Goal: Task Accomplishment & Management: Manage account settings

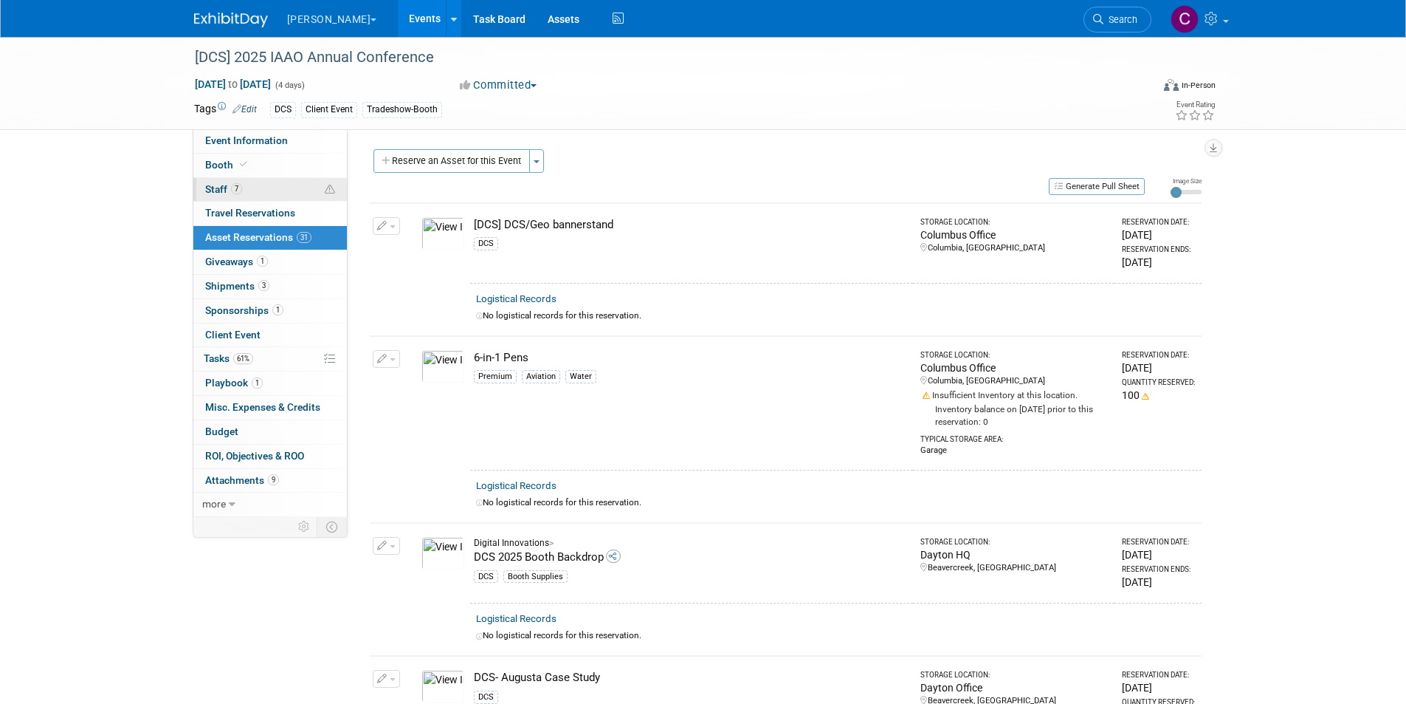
click at [235, 190] on span "7" at bounding box center [236, 188] width 11 height 11
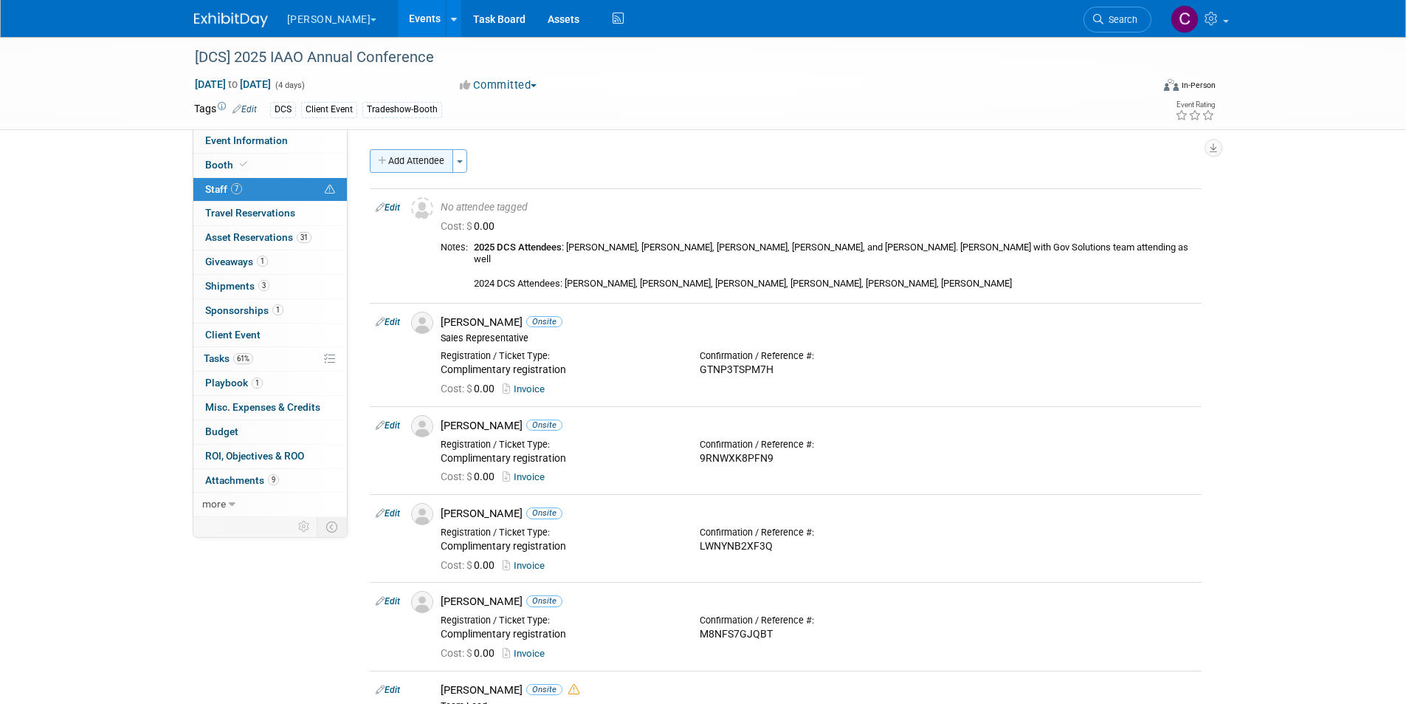
click at [423, 151] on button "Add Attendee" at bounding box center [411, 161] width 83 height 24
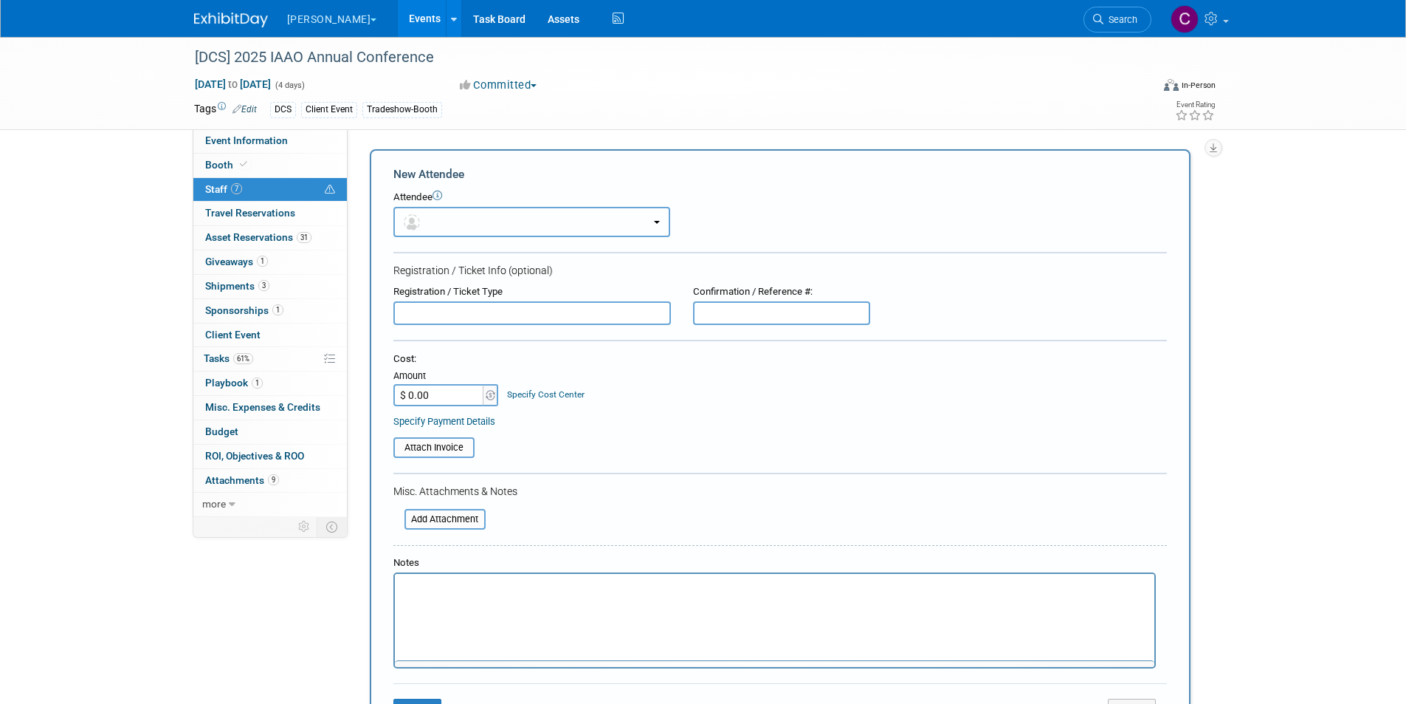
click at [439, 211] on button "button" at bounding box center [532, 222] width 277 height 30
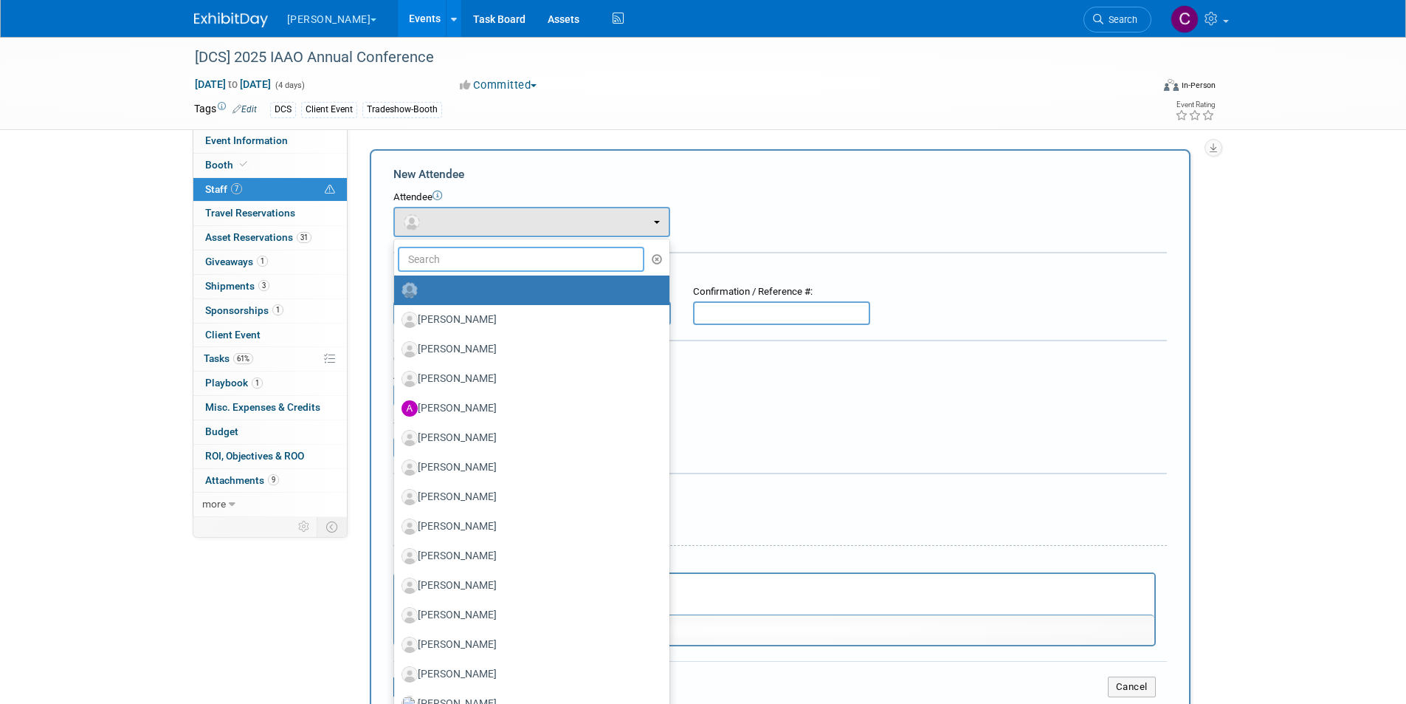
click at [442, 261] on input "text" at bounding box center [521, 259] width 247 height 25
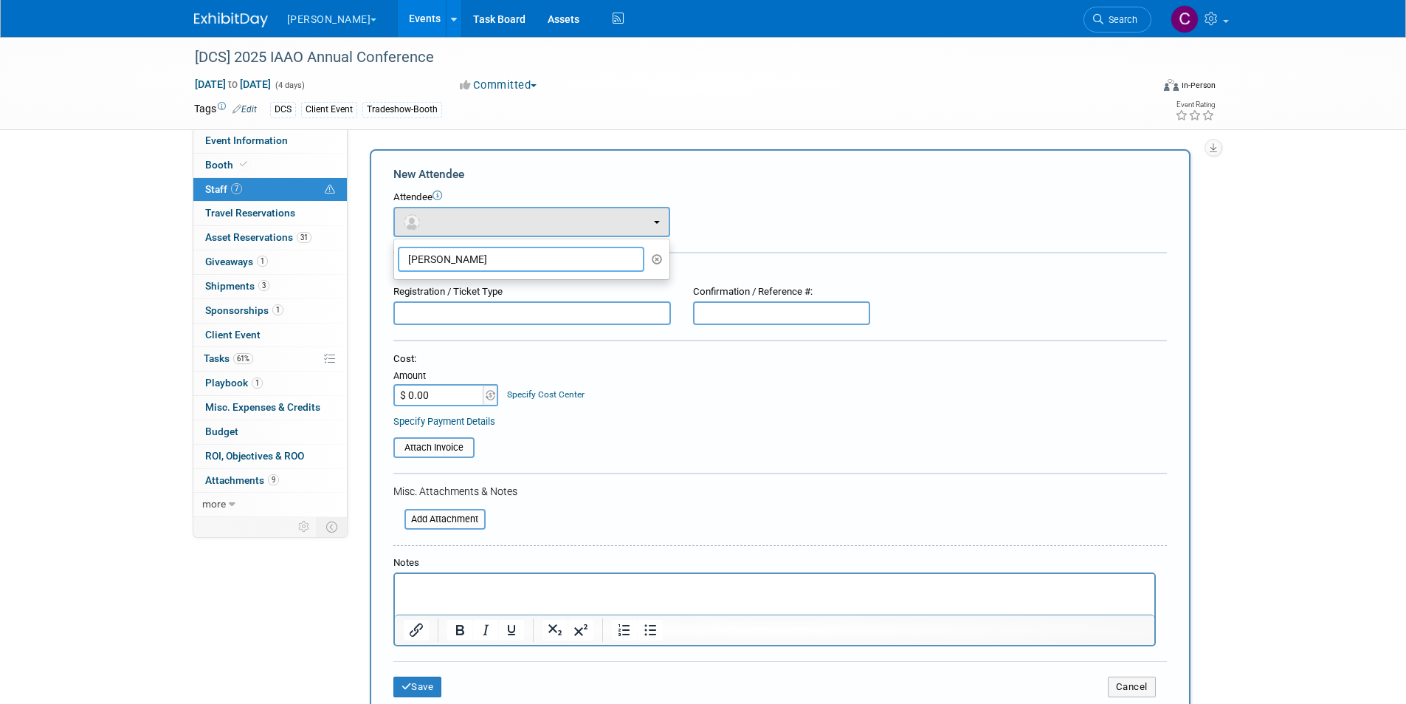
type input "[PERSON_NAME]"
click at [793, 181] on div "New Attendee" at bounding box center [781, 174] width 774 height 16
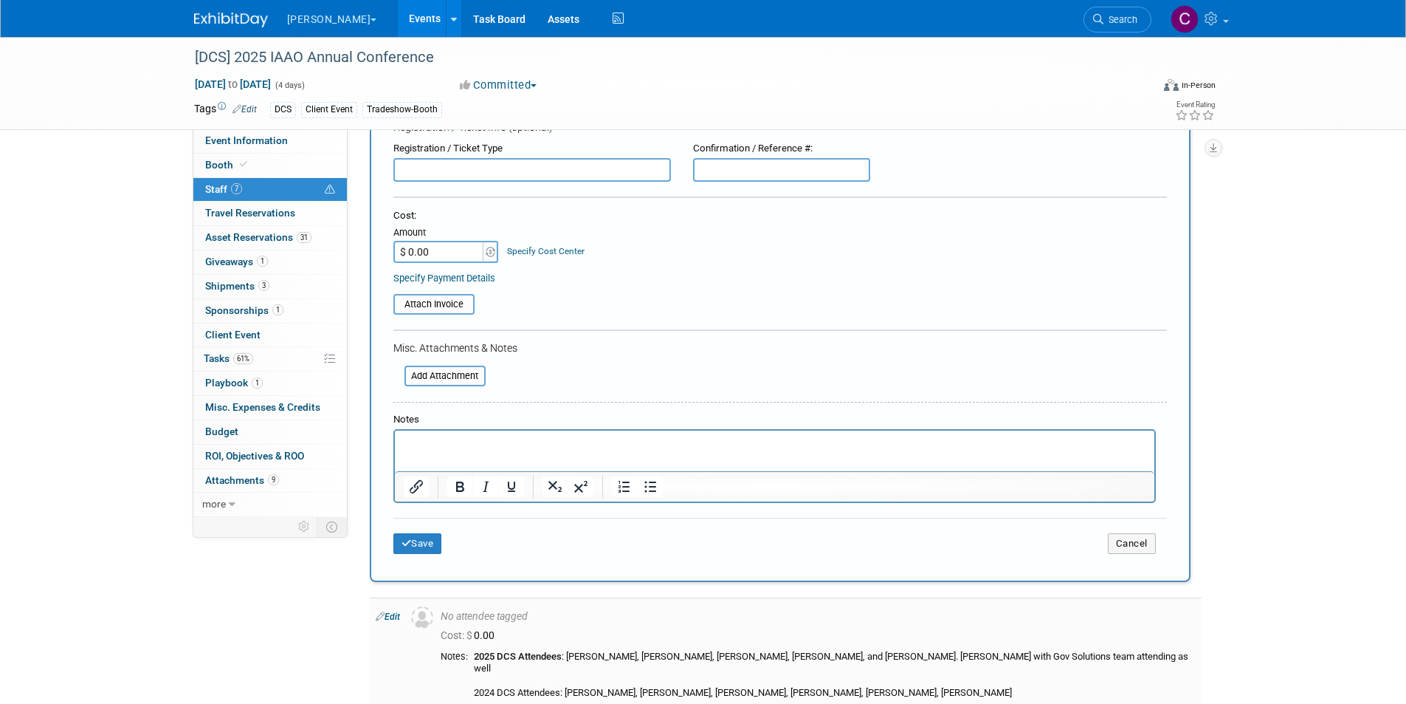
scroll to position [221, 0]
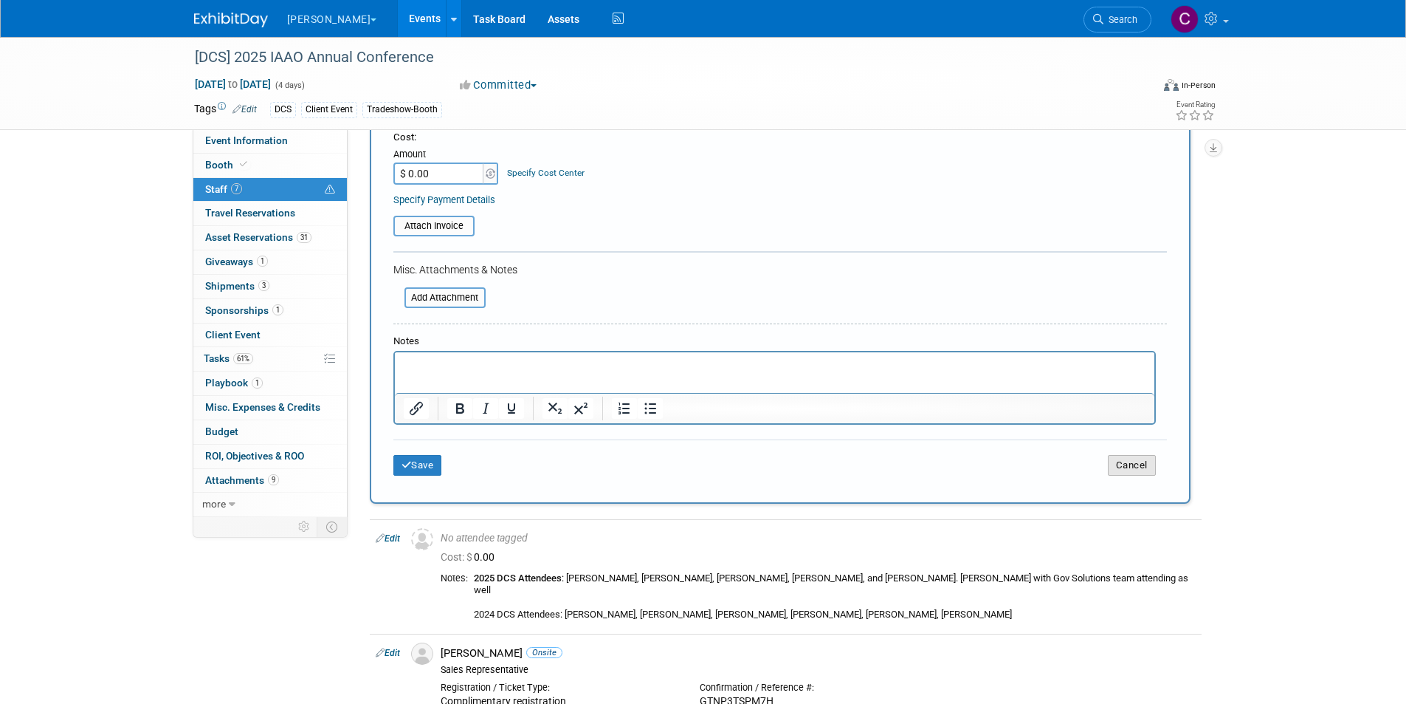
click at [1152, 473] on button "Cancel" at bounding box center [1132, 465] width 48 height 21
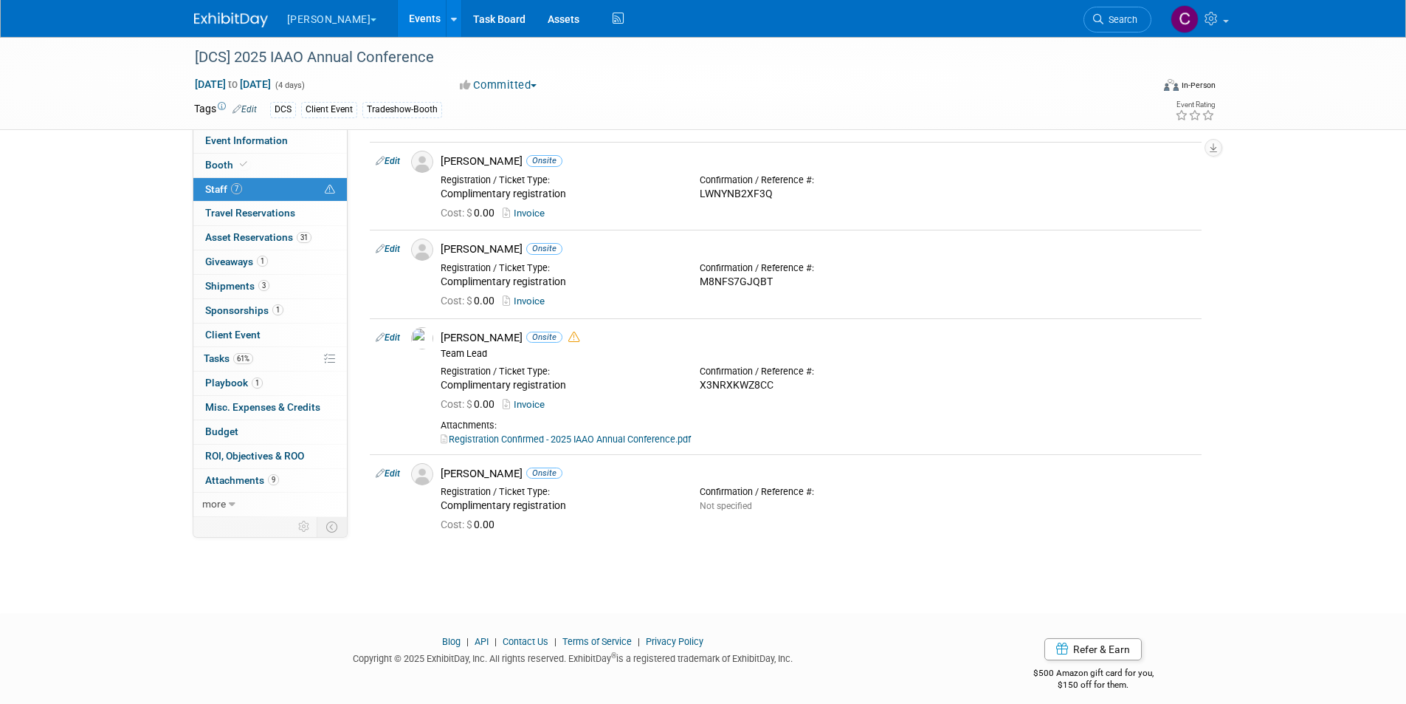
scroll to position [0, 0]
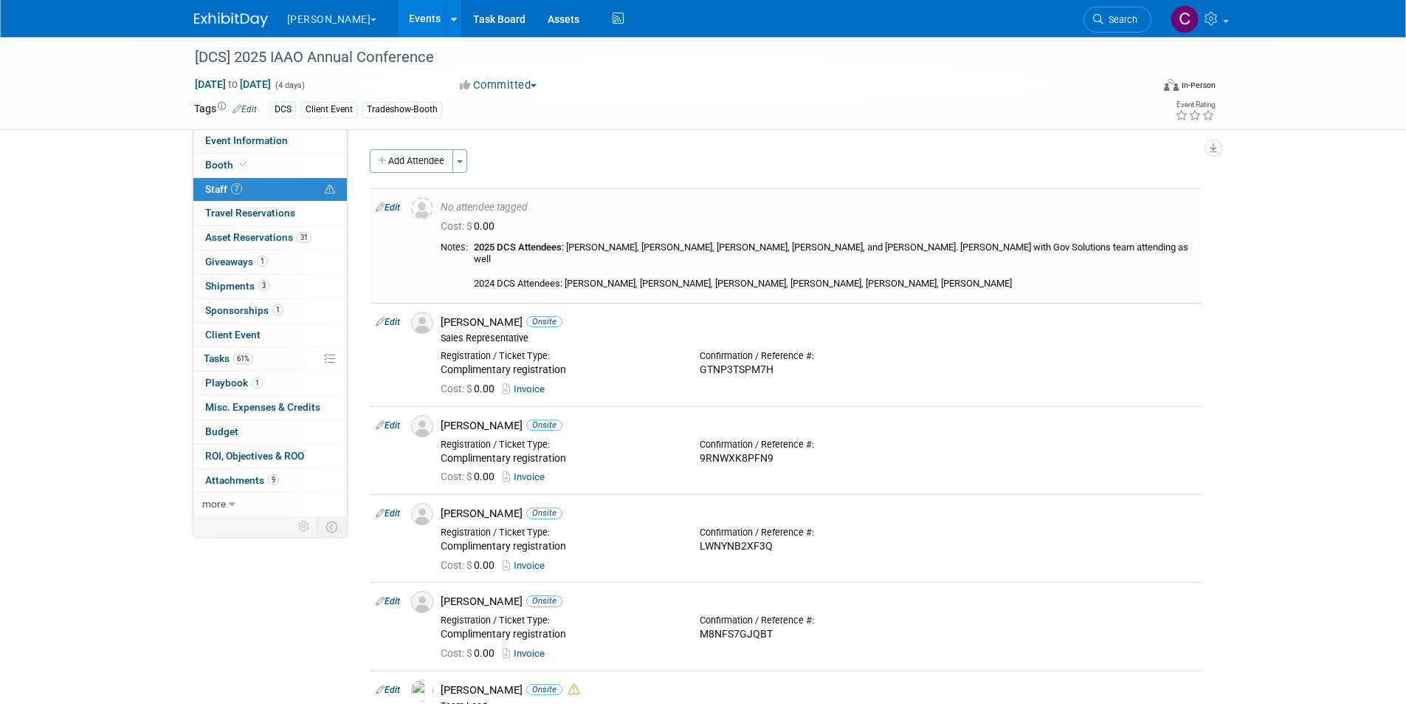
click at [395, 207] on link "Edit" at bounding box center [388, 207] width 24 height 10
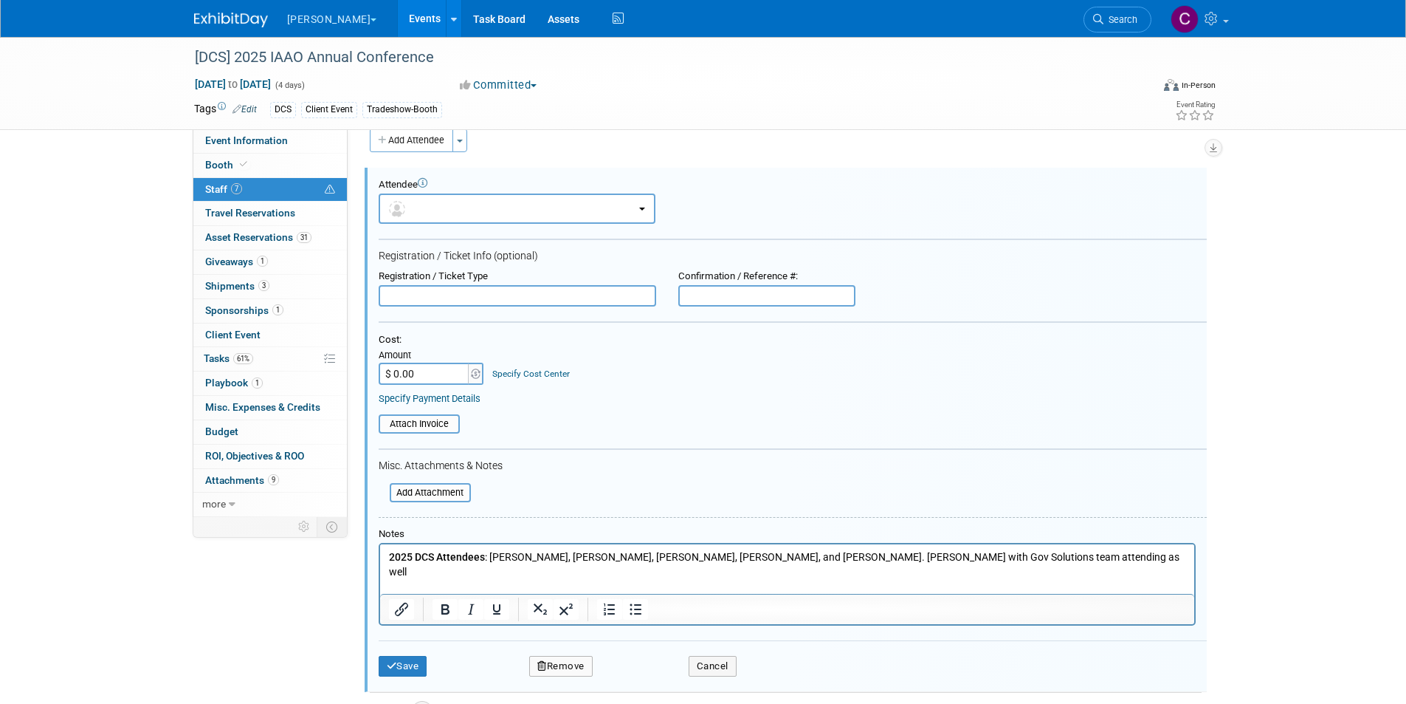
click at [1099, 554] on p "2025 DCS Attendees : [PERSON_NAME], [PERSON_NAME], [PERSON_NAME], [PERSON_NAME]…" at bounding box center [786, 579] width 797 height 58
click at [408, 677] on div "Save Remove Cancel" at bounding box center [793, 663] width 828 height 47
click at [410, 666] on button "Save" at bounding box center [403, 666] width 49 height 21
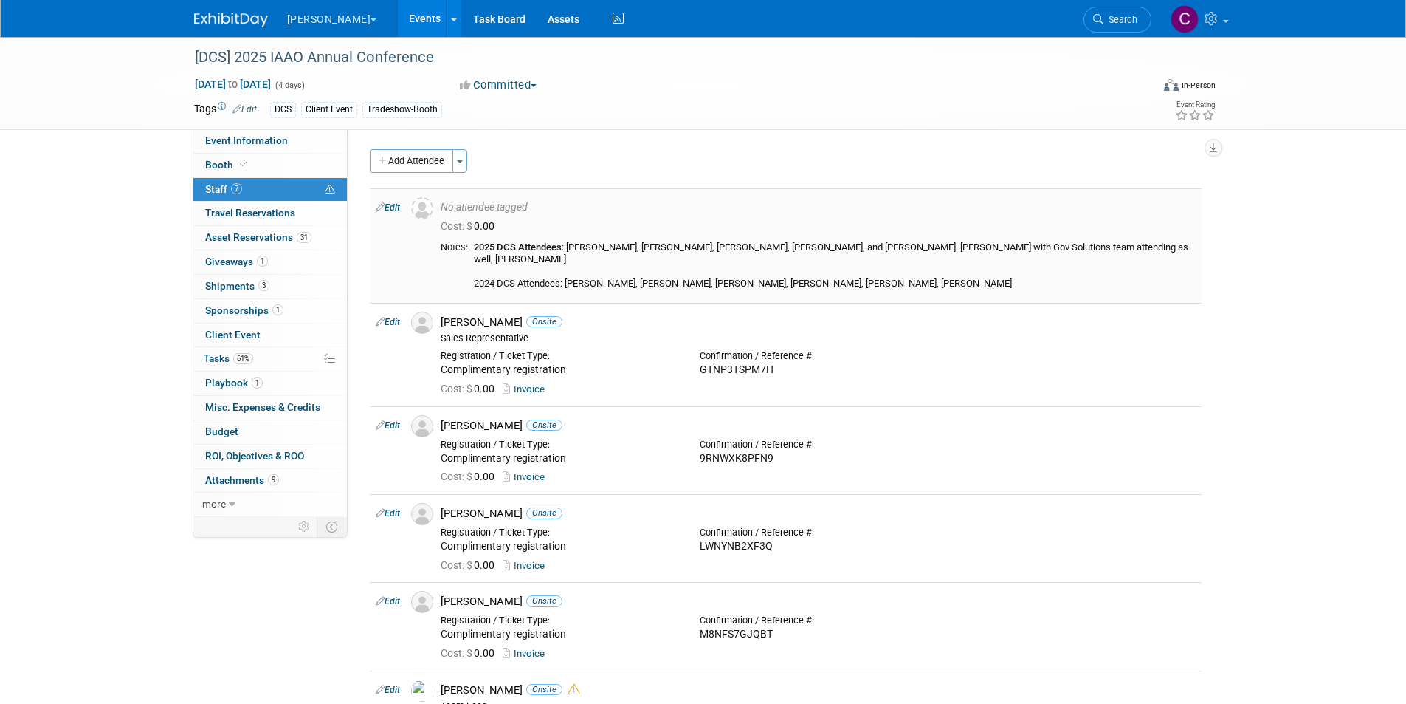
click at [389, 206] on link "Edit" at bounding box center [388, 207] width 24 height 10
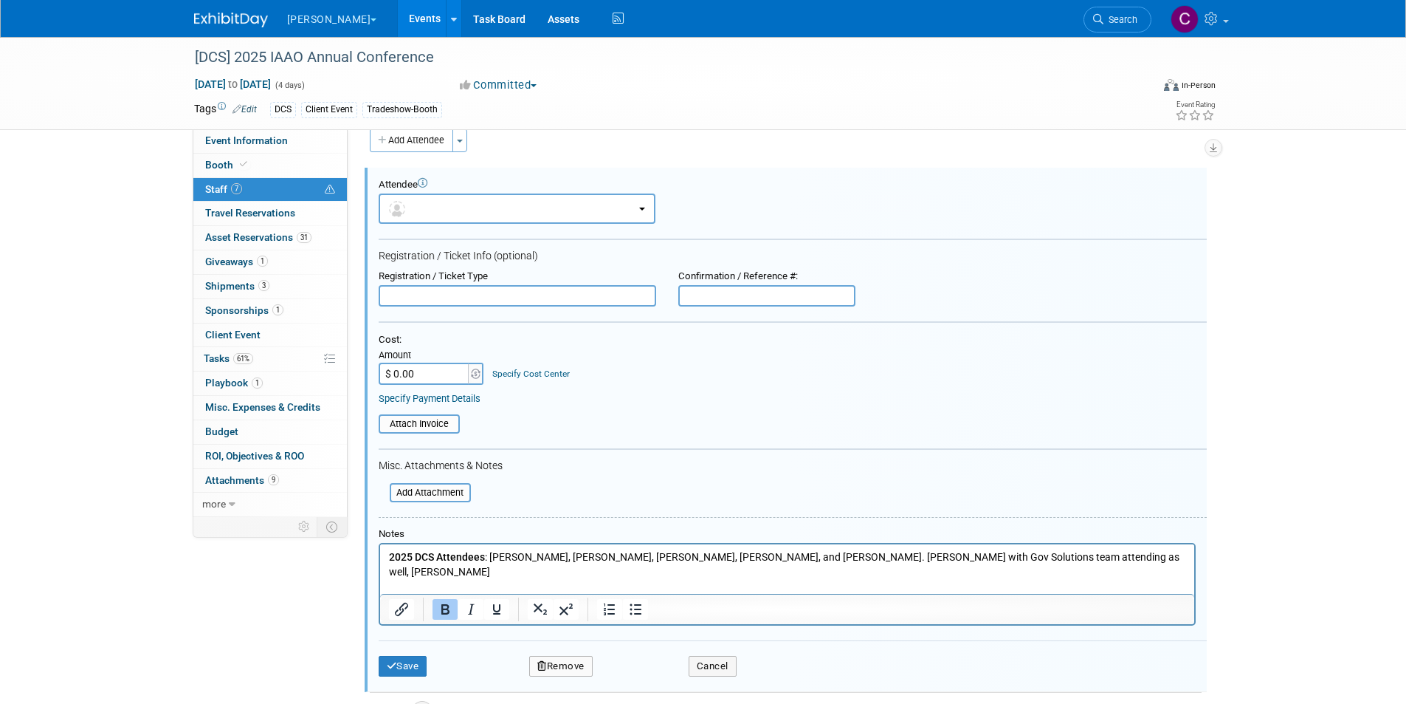
click at [1144, 551] on p "2025 DCS Attendees : [PERSON_NAME], [PERSON_NAME], [PERSON_NAME], [PERSON_NAME]…" at bounding box center [786, 579] width 797 height 58
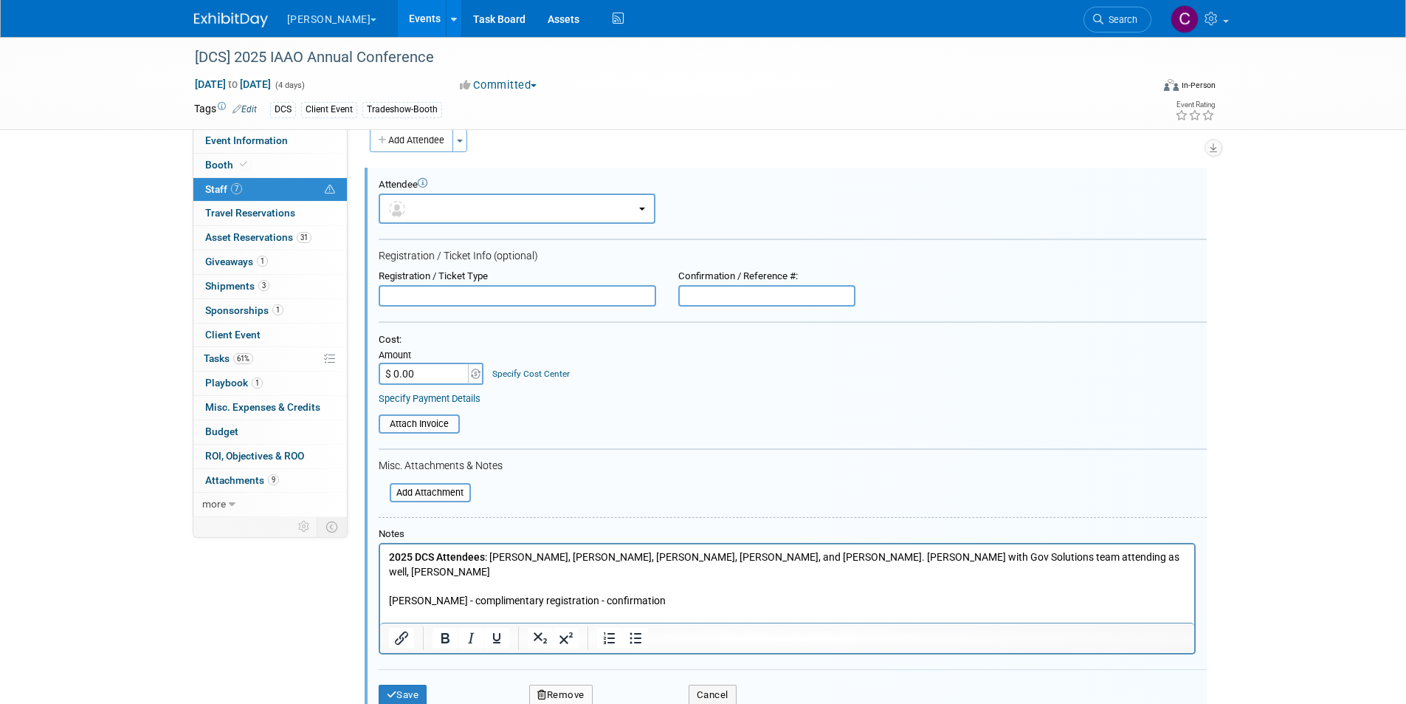
click at [637, 587] on p "2025 DCS Attendees : [PERSON_NAME], [PERSON_NAME], [PERSON_NAME], [PERSON_NAME]…" at bounding box center [786, 593] width 797 height 87
drag, startPoint x: 644, startPoint y: 585, endPoint x: 582, endPoint y: 583, distance: 62.0
click at [582, 583] on p "2025 DCS Attendees : [PERSON_NAME], [PERSON_NAME], [PERSON_NAME], [PERSON_NAME]…" at bounding box center [786, 593] width 797 height 87
click at [412, 687] on button "Save" at bounding box center [403, 694] width 49 height 21
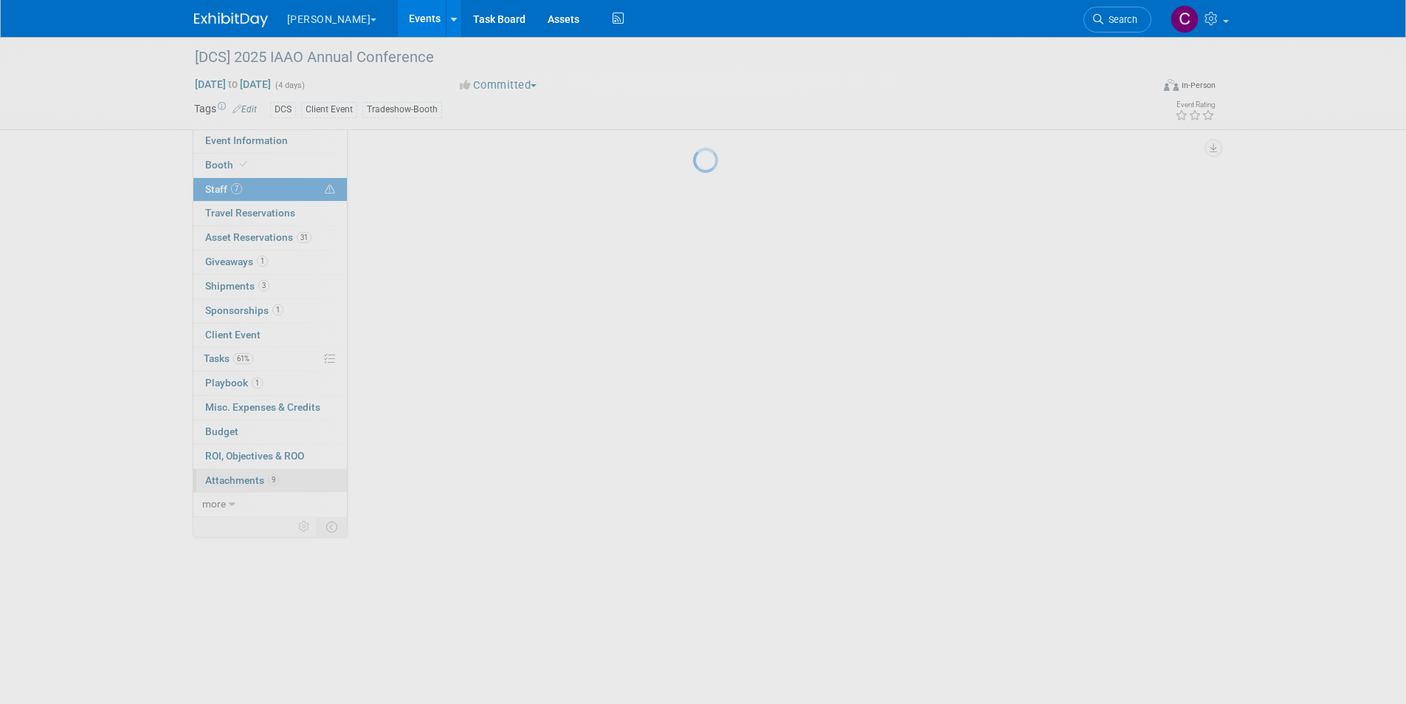
scroll to position [21, 0]
